Goal: Task Accomplishment & Management: Manage account settings

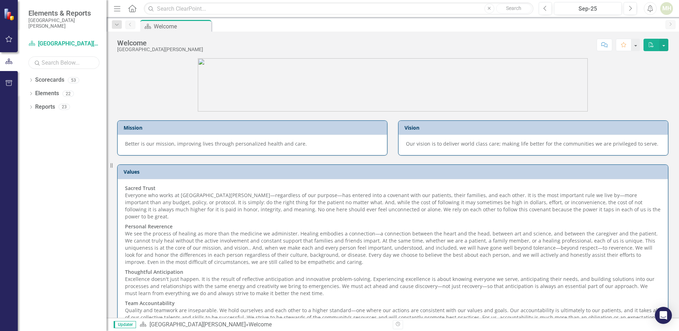
click at [70, 64] on input "text" at bounding box center [63, 63] width 71 height 12
type input "lab"
click at [31, 80] on icon "Dropdown" at bounding box center [30, 81] width 5 height 4
click at [51, 93] on link "Laboratory" at bounding box center [73, 94] width 68 height 8
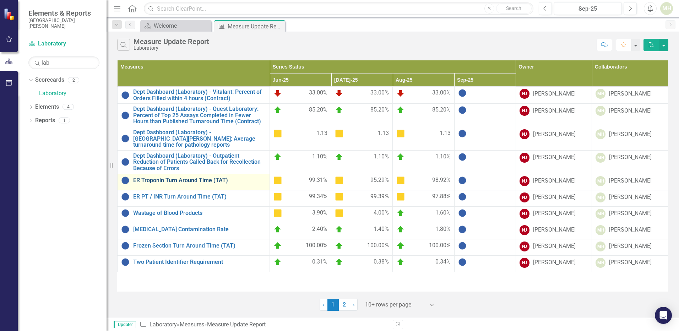
click at [163, 177] on link "ER Troponin Turn Around Time (TAT)" at bounding box center [199, 180] width 133 height 6
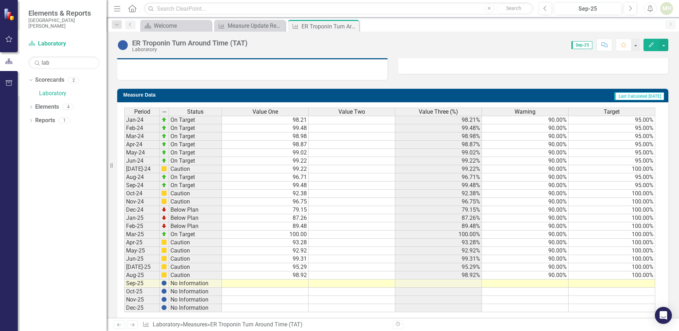
scroll to position [261, 0]
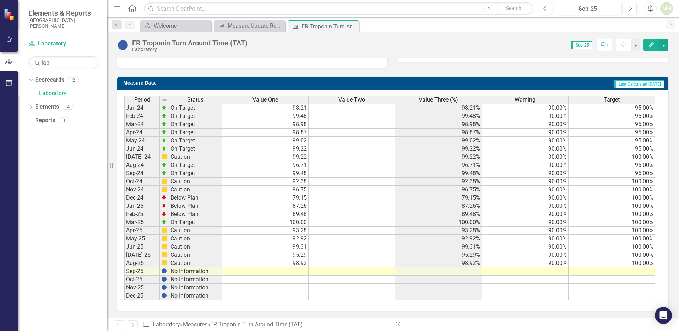
click at [303, 271] on td at bounding box center [265, 272] width 87 height 8
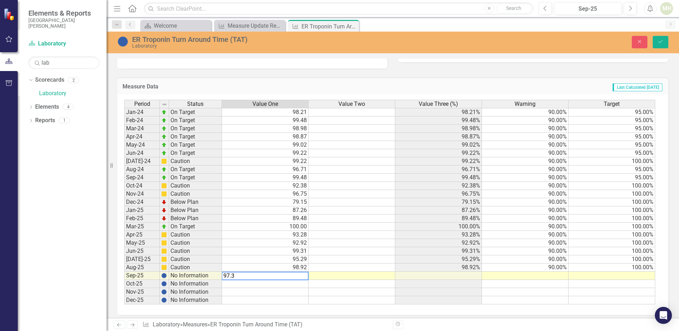
type textarea "97.32"
click at [548, 274] on td at bounding box center [525, 276] width 87 height 8
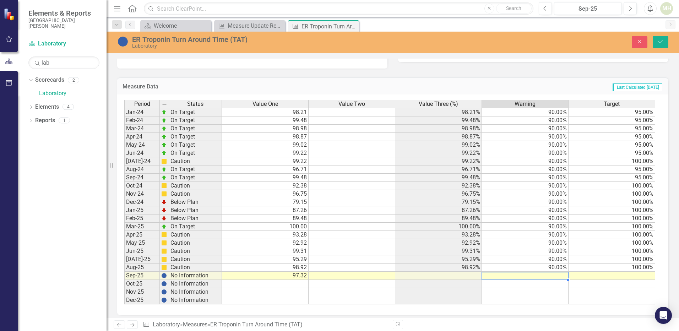
type textarea "90"
click at [608, 276] on td at bounding box center [612, 276] width 87 height 8
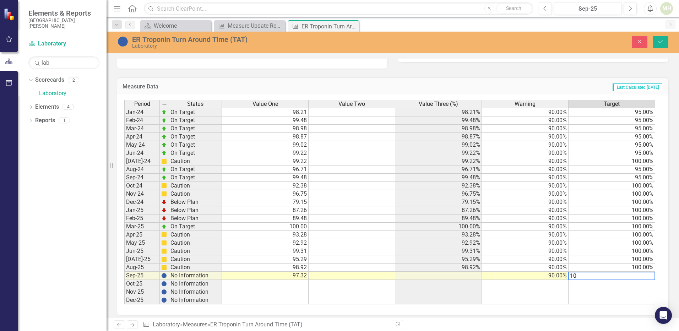
type textarea "100"
click at [659, 44] on icon "Save" at bounding box center [661, 41] width 6 height 5
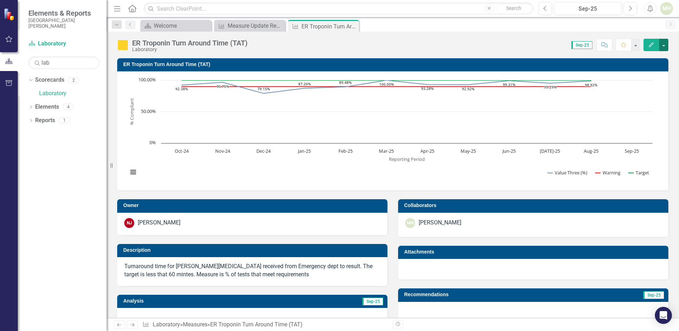
click at [666, 47] on button "button" at bounding box center [664, 45] width 9 height 12
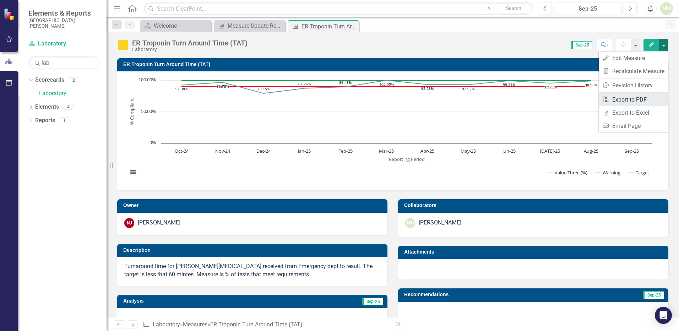
click at [637, 99] on link "PDF Export to PDF" at bounding box center [633, 99] width 69 height 13
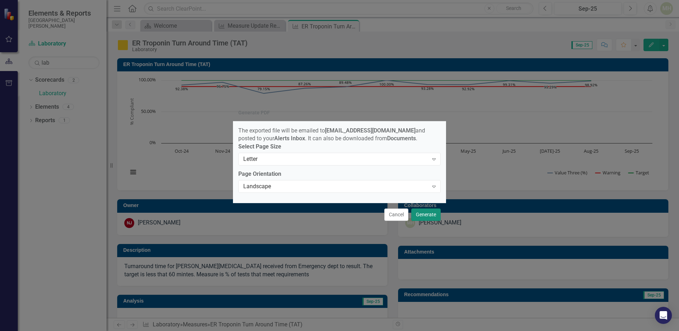
click at [426, 217] on button "Generate" at bounding box center [426, 215] width 29 height 12
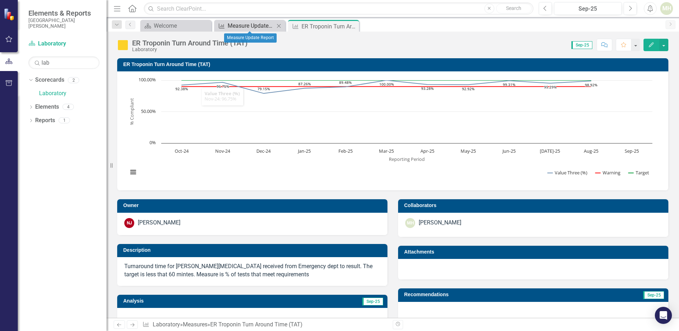
click at [234, 26] on div "Measure Update Report" at bounding box center [251, 25] width 47 height 9
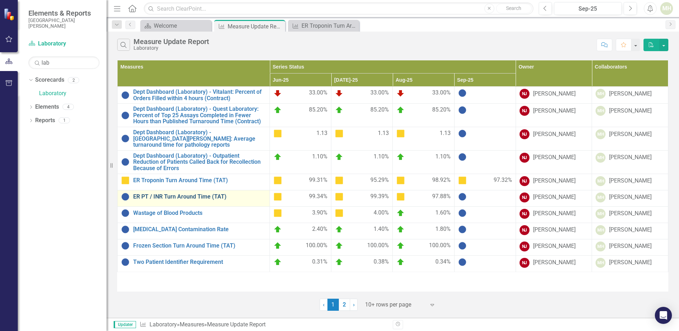
click at [187, 194] on link "ER PT / INR Turn Around Time (TAT)" at bounding box center [199, 197] width 133 height 6
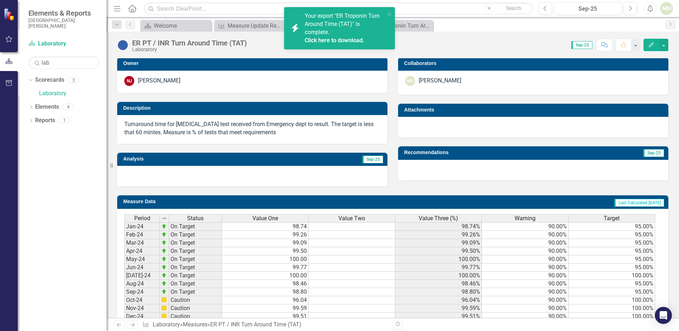
scroll to position [261, 0]
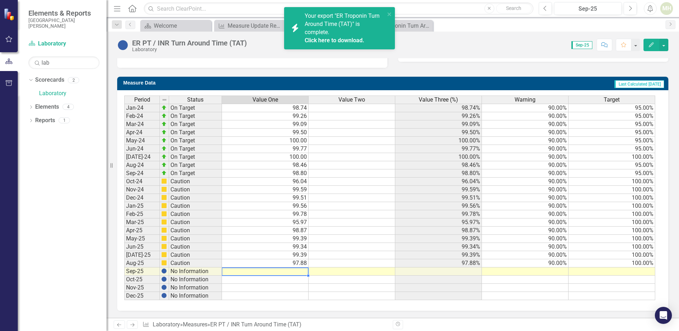
click at [287, 270] on td at bounding box center [265, 272] width 87 height 8
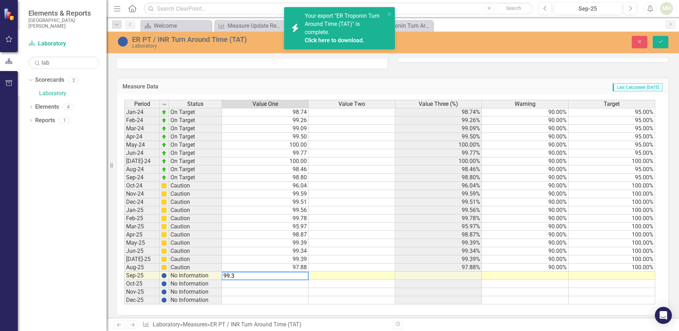
type textarea "99.32"
click at [533, 276] on td at bounding box center [525, 276] width 87 height 8
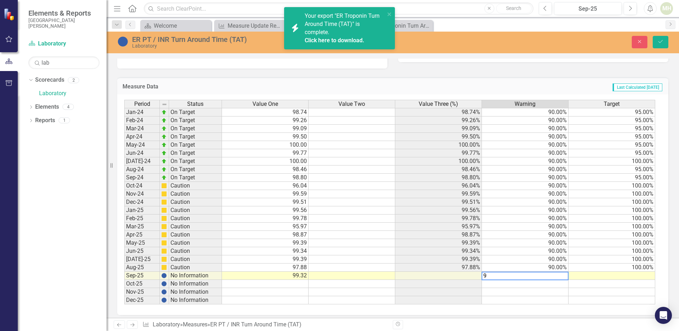
type textarea "90"
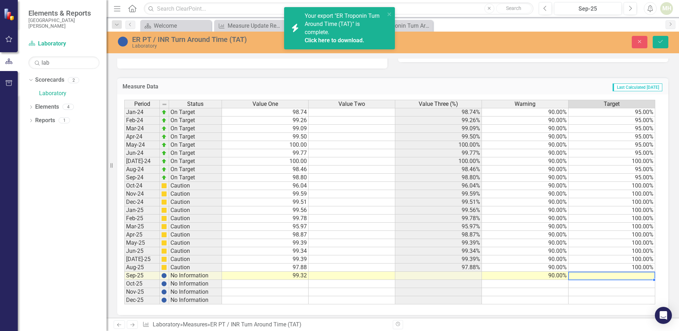
click at [612, 274] on td at bounding box center [612, 276] width 87 height 8
type textarea "100"
click at [663, 43] on icon "Save" at bounding box center [661, 41] width 6 height 5
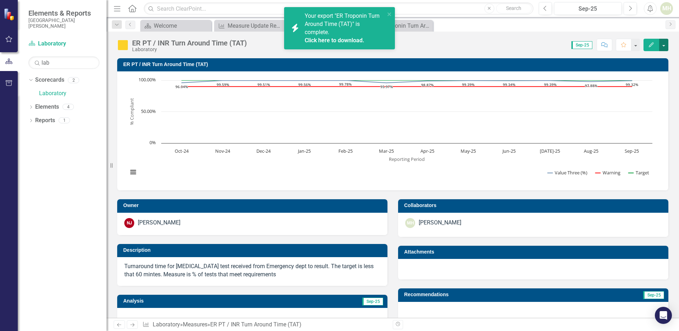
click at [664, 43] on button "button" at bounding box center [664, 45] width 9 height 12
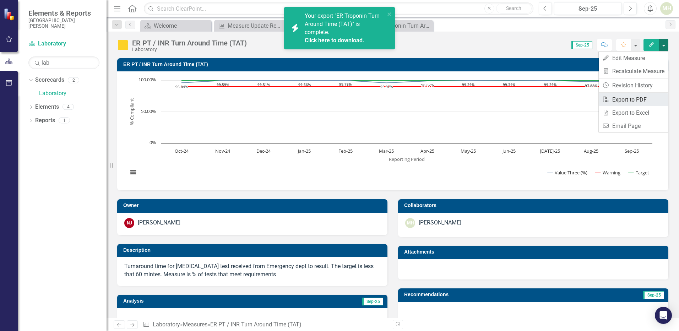
click at [617, 99] on link "PDF Export to PDF" at bounding box center [633, 99] width 69 height 13
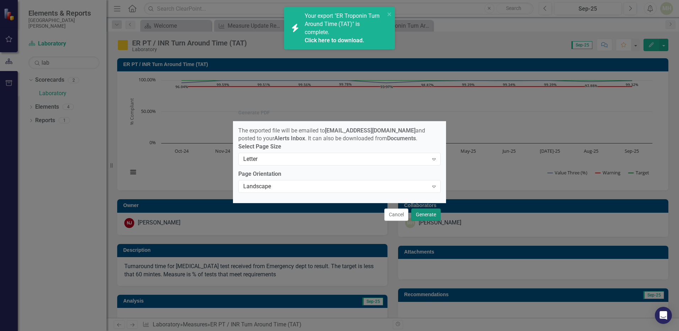
click at [429, 217] on button "Generate" at bounding box center [426, 215] width 29 height 12
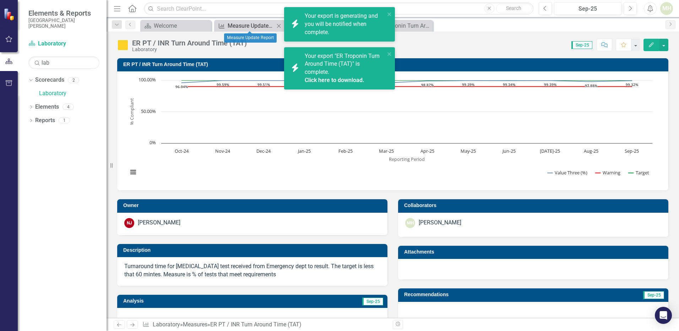
click at [241, 26] on div "Measure Update Report" at bounding box center [251, 25] width 47 height 9
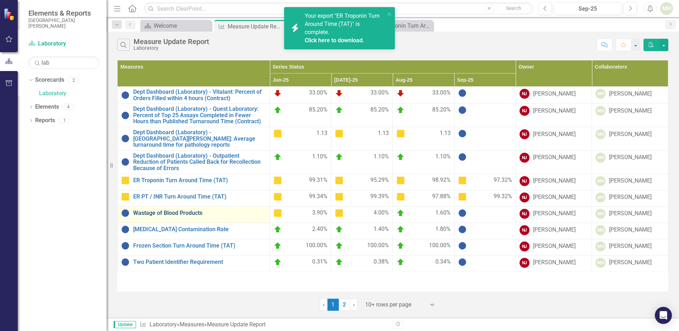
click at [171, 210] on link "Wastage of Blood Products" at bounding box center [199, 213] width 133 height 6
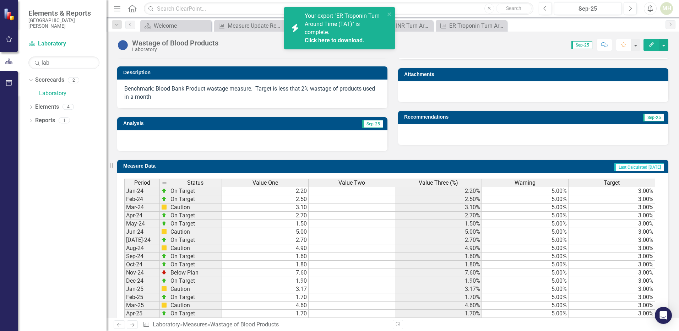
scroll to position [261, 0]
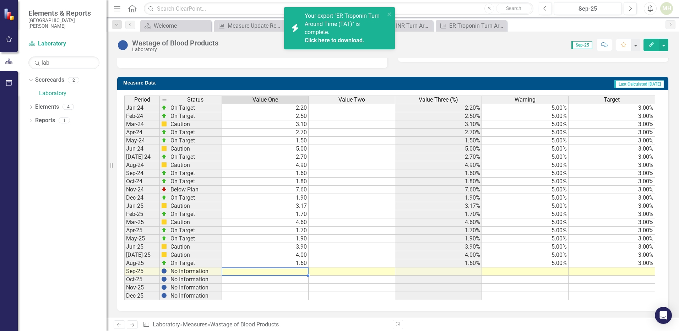
click at [297, 270] on td at bounding box center [265, 272] width 87 height 8
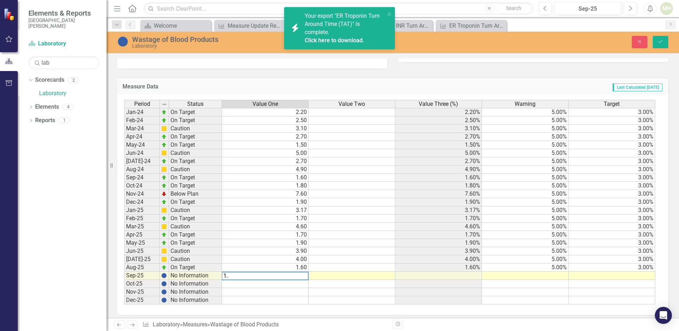
type textarea "1.0"
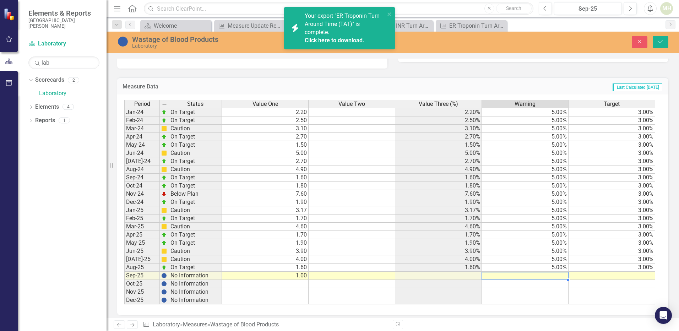
click at [534, 274] on td at bounding box center [525, 276] width 87 height 8
type textarea "5"
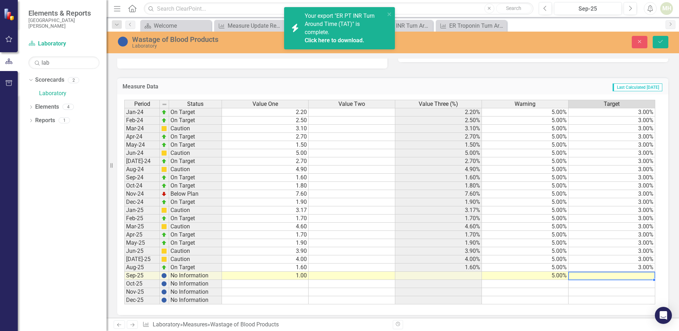
click at [600, 273] on td at bounding box center [612, 276] width 87 height 8
type textarea "3"
click at [663, 43] on icon "Save" at bounding box center [661, 41] width 6 height 5
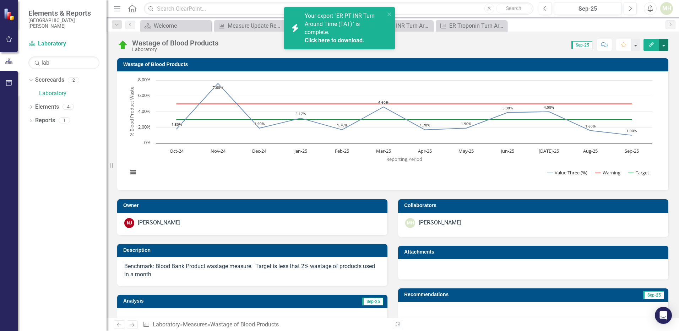
click at [662, 45] on button "button" at bounding box center [664, 45] width 9 height 12
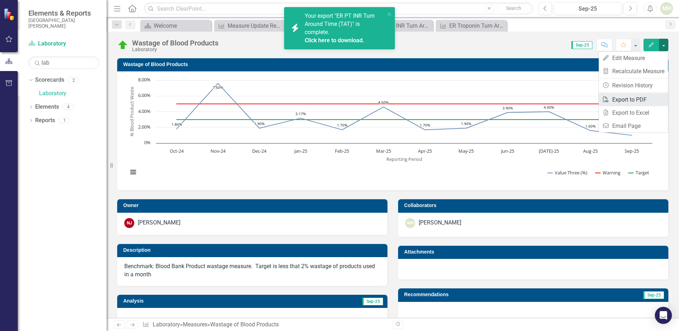
click at [629, 99] on link "PDF Export to PDF" at bounding box center [633, 99] width 69 height 13
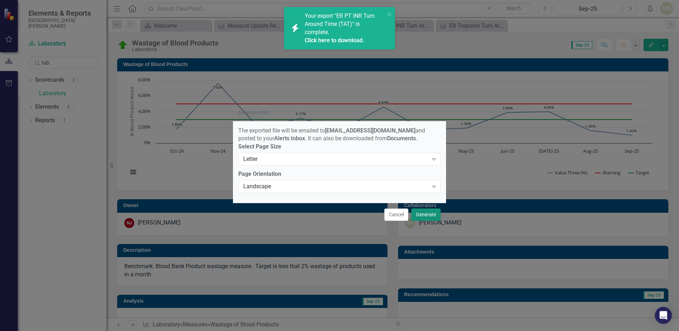
click at [424, 216] on button "Generate" at bounding box center [426, 215] width 29 height 12
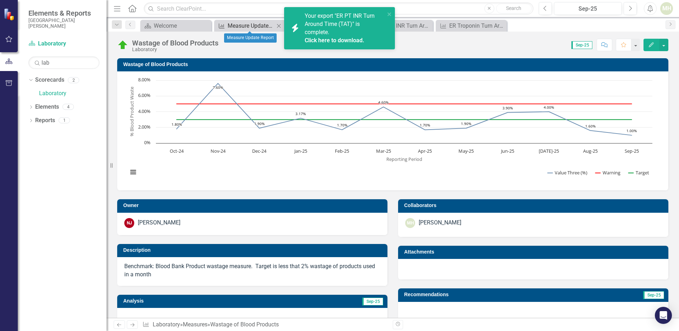
click at [245, 26] on div "Measure Update Report" at bounding box center [251, 25] width 47 height 9
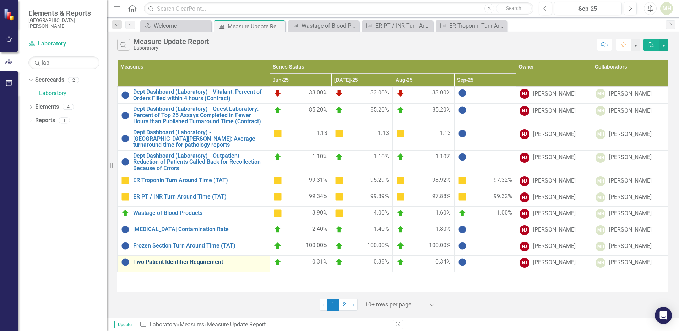
click at [180, 259] on link "Two Patient Identifier Requirement" at bounding box center [199, 262] width 133 height 6
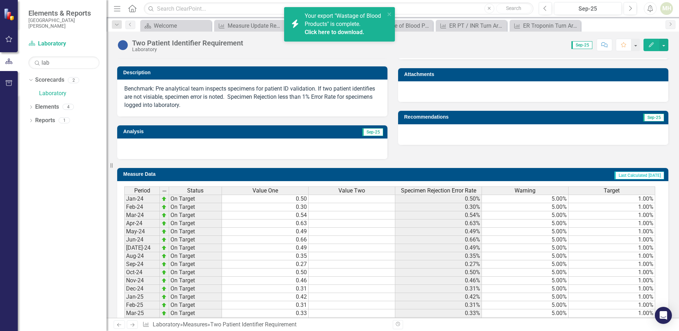
scroll to position [269, 0]
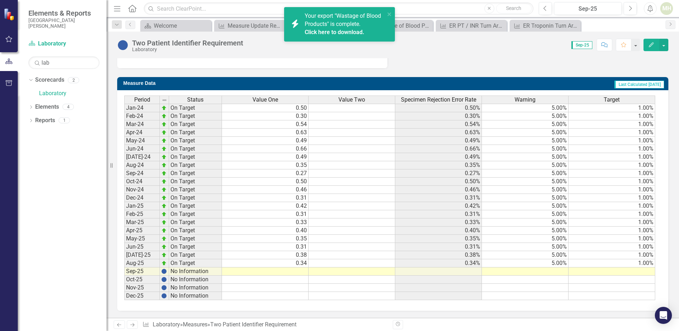
click at [296, 272] on td at bounding box center [265, 272] width 87 height 8
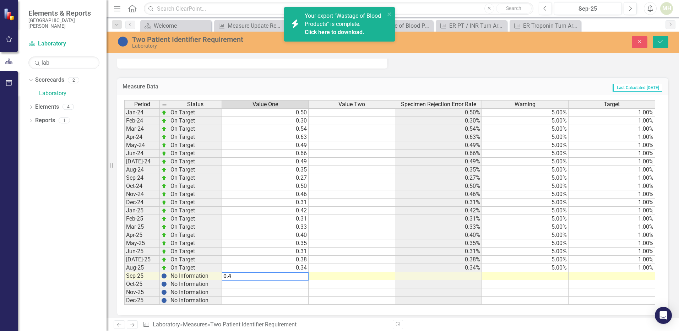
type textarea "0.40"
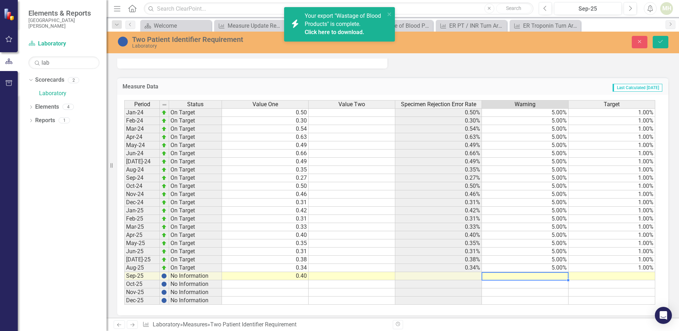
click at [517, 276] on td at bounding box center [525, 276] width 87 height 8
type textarea "5"
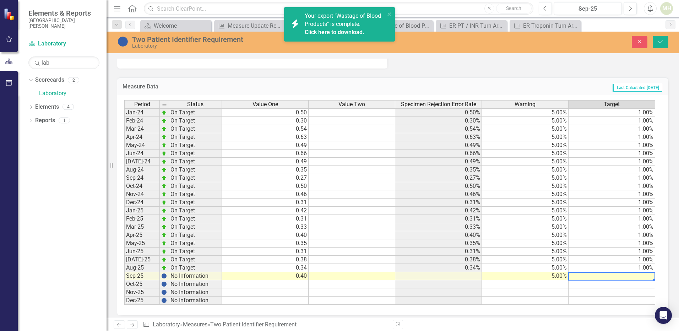
click at [623, 275] on td at bounding box center [612, 276] width 87 height 8
type textarea "1"
click at [659, 41] on icon "Save" at bounding box center [661, 41] width 6 height 5
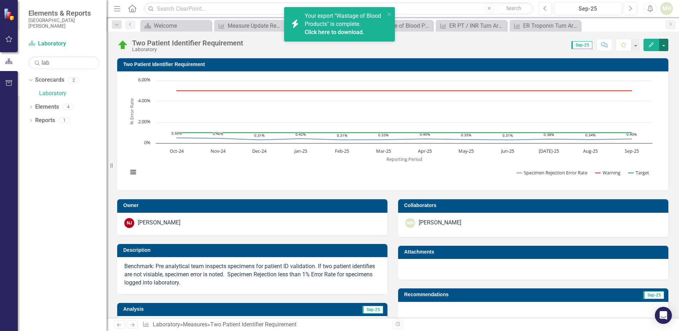
click at [665, 46] on button "button" at bounding box center [664, 45] width 9 height 12
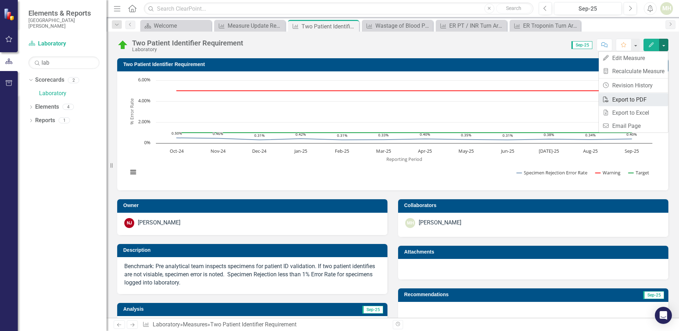
click at [639, 101] on link "PDF Export to PDF" at bounding box center [633, 99] width 69 height 13
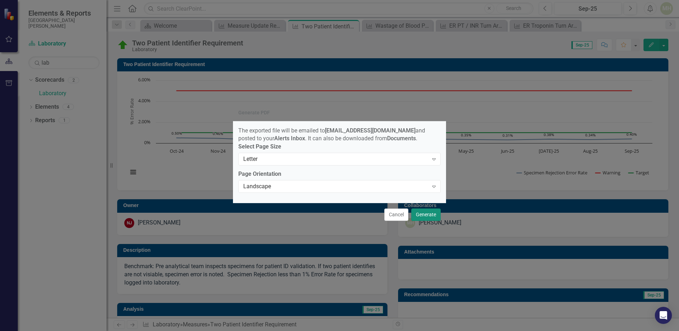
click at [425, 219] on button "Generate" at bounding box center [426, 215] width 29 height 12
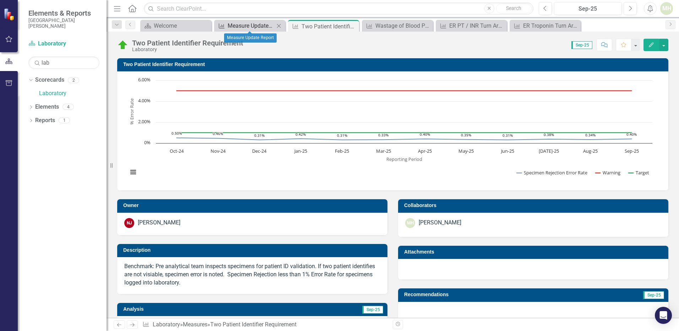
click at [253, 26] on div "Measure Update Report" at bounding box center [251, 25] width 47 height 9
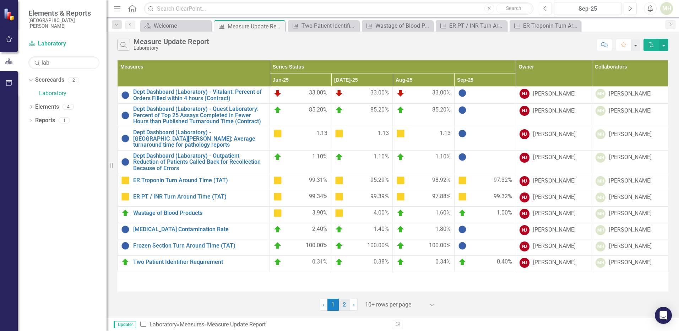
click at [345, 307] on link "2" at bounding box center [344, 305] width 11 height 12
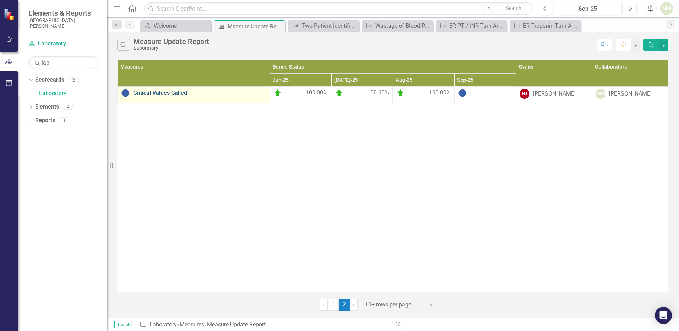
click at [159, 94] on link "Critical Values Called" at bounding box center [199, 93] width 133 height 6
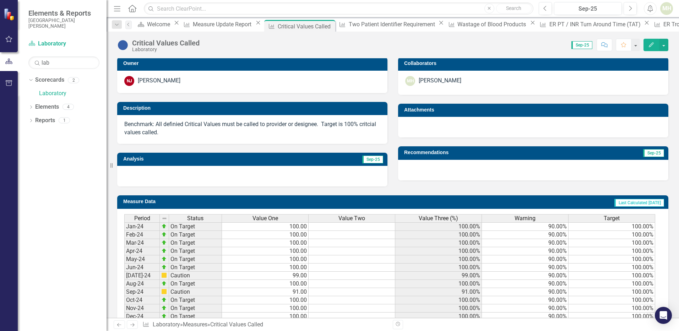
scroll to position [261, 0]
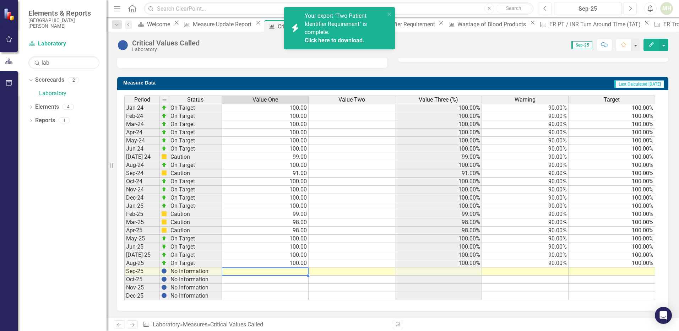
click at [295, 270] on td at bounding box center [265, 272] width 87 height 8
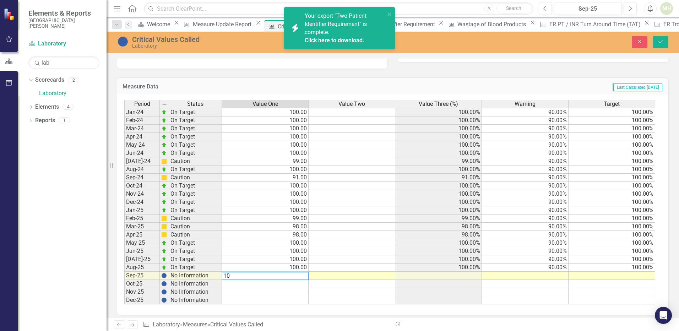
type textarea "100"
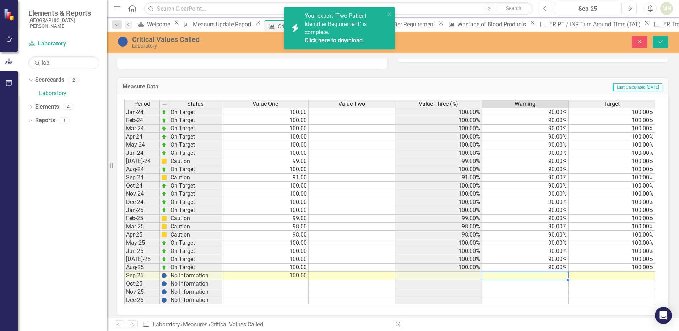
click at [543, 274] on td at bounding box center [525, 276] width 87 height 8
type textarea "90"
click at [624, 276] on td at bounding box center [612, 276] width 87 height 8
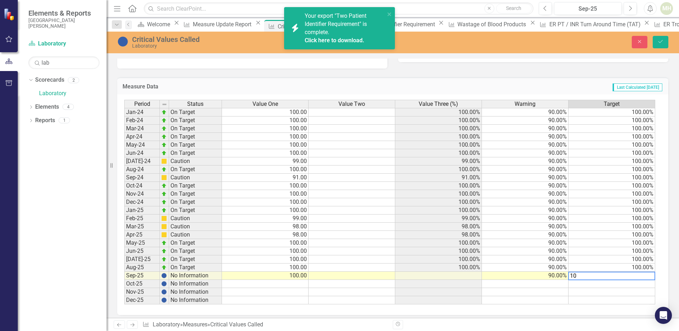
type textarea "100"
click at [657, 45] on button "Save" at bounding box center [661, 42] width 16 height 12
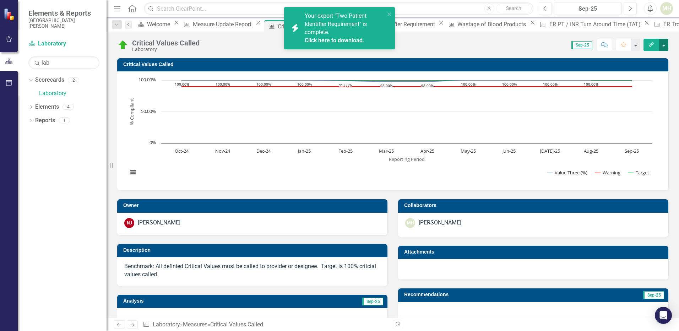
click at [664, 47] on button "button" at bounding box center [664, 45] width 9 height 12
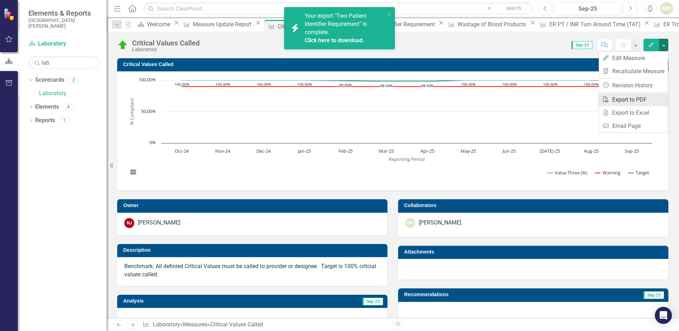
click at [636, 100] on link "PDF Export to PDF" at bounding box center [633, 99] width 69 height 13
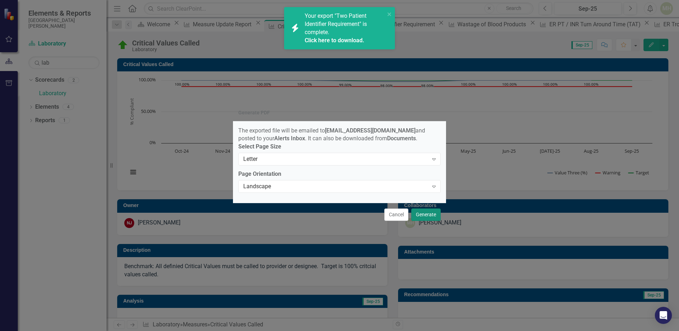
click at [426, 220] on button "Generate" at bounding box center [426, 215] width 29 height 12
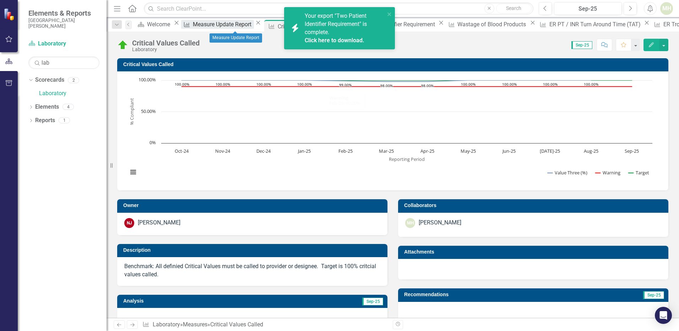
click at [225, 26] on div "Measure Update Report" at bounding box center [223, 24] width 61 height 9
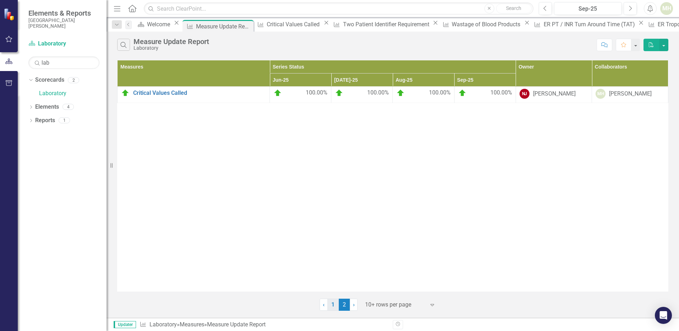
click at [332, 308] on link "1" at bounding box center [333, 305] width 11 height 12
